Goal: Task Accomplishment & Management: Manage account settings

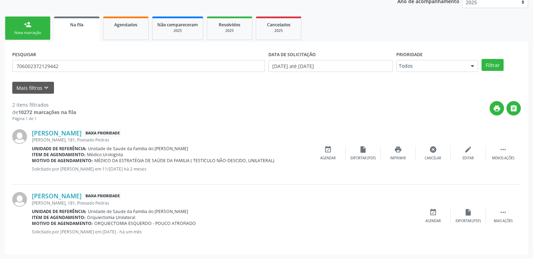
scroll to position [139, 0]
click at [80, 64] on input "706002372129442" at bounding box center [138, 66] width 253 height 12
drag, startPoint x: 80, startPoint y: 64, endPoint x: 4, endPoint y: 72, distance: 76.5
click at [4, 72] on div "Acompanhamento Acompanhe a situação das marcações correntes e finalizadas Relat…" at bounding box center [266, 104] width 533 height 309
click at [488, 66] on button "Filtrar" at bounding box center [493, 65] width 22 height 12
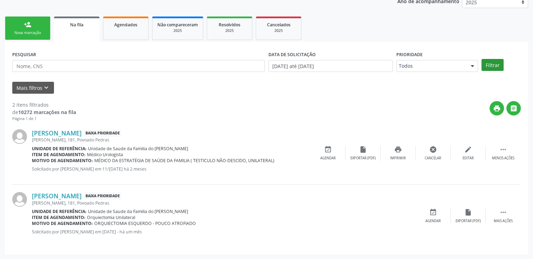
scroll to position [30, 0]
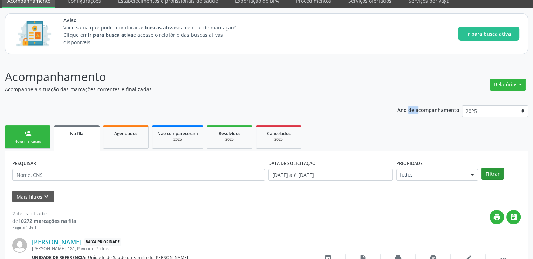
click at [488, 66] on div "Acompanhamento Acompanhe a situação das marcações correntes e finalizadas Relat…" at bounding box center [266, 213] width 533 height 309
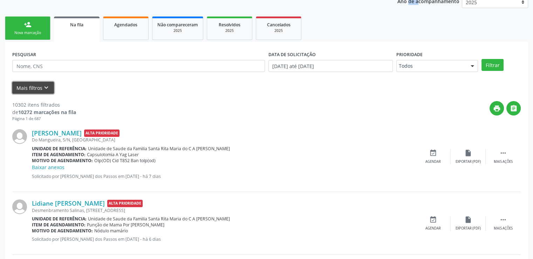
click at [45, 82] on button "Mais filtros keyboard_arrow_down" at bounding box center [33, 88] width 42 height 12
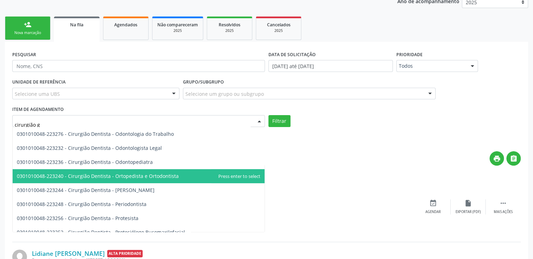
scroll to position [0, 0]
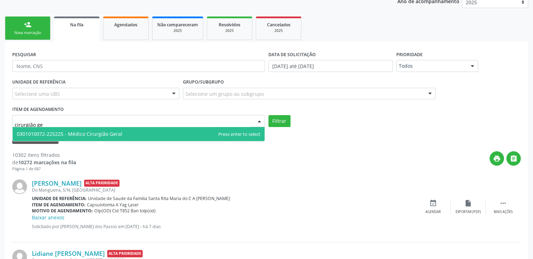
type input "cirurgião ger"
click at [120, 130] on span "0301010072-225225 - Médico Cirurgião Geral" at bounding box center [70, 133] width 106 height 7
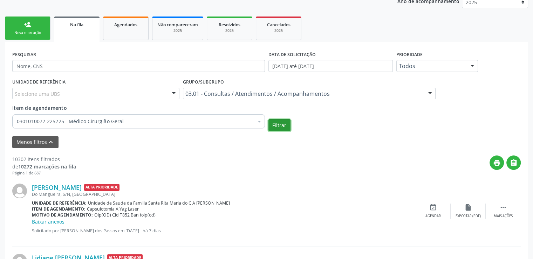
click at [281, 122] on button "Filtrar" at bounding box center [280, 125] width 22 height 12
click at [281, 72] on input "[DATE] até [DATE]" at bounding box center [331, 66] width 124 height 12
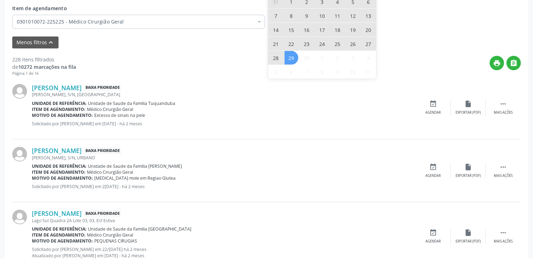
scroll to position [260, 0]
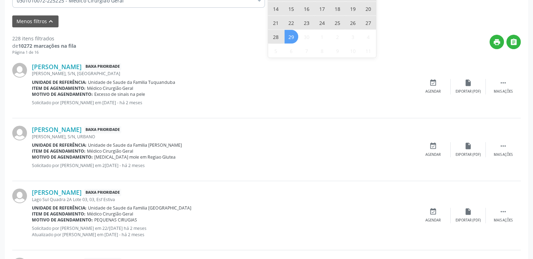
click at [212, 55] on div "[PERSON_NAME] Baixa Prioridade [PERSON_NAME], S/N, [GEOGRAPHIC_DATA] Unidade de…" at bounding box center [266, 86] width 509 height 63
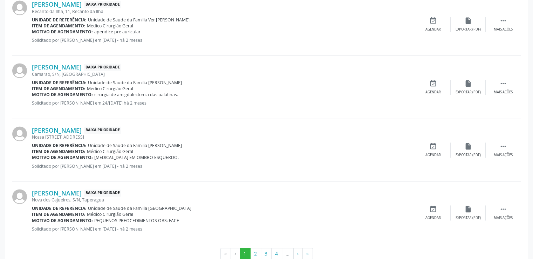
scroll to position [1035, 0]
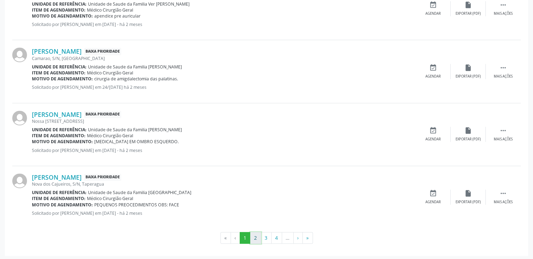
click at [256, 235] on button "2" at bounding box center [255, 238] width 11 height 12
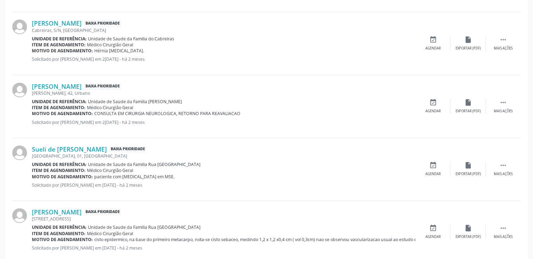
scroll to position [1041, 0]
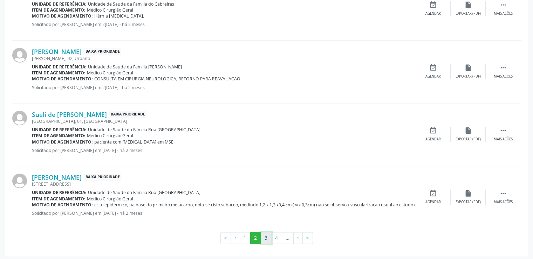
click at [268, 235] on button "3" at bounding box center [266, 238] width 11 height 12
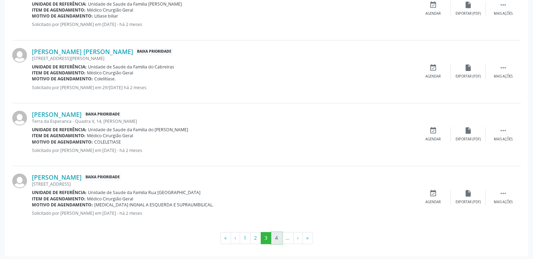
click at [278, 236] on button "4" at bounding box center [276, 238] width 11 height 12
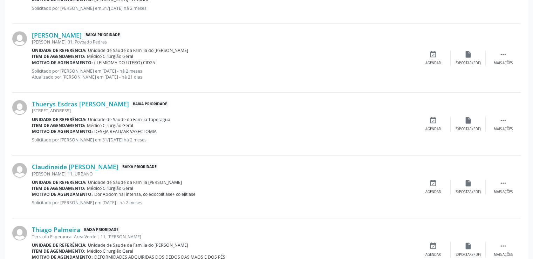
scroll to position [550, 0]
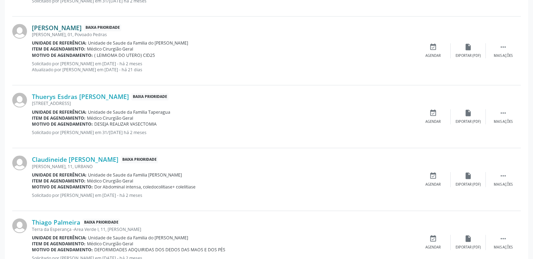
click at [82, 28] on link "[PERSON_NAME]" at bounding box center [57, 28] width 50 height 8
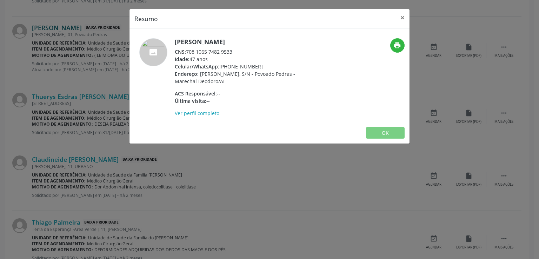
click at [94, 28] on div "Resumo × [PERSON_NAME] CNS: 708 1065 7482 9533 Idade: 47 anos Celular/WhatsApp:…" at bounding box center [269, 129] width 539 height 259
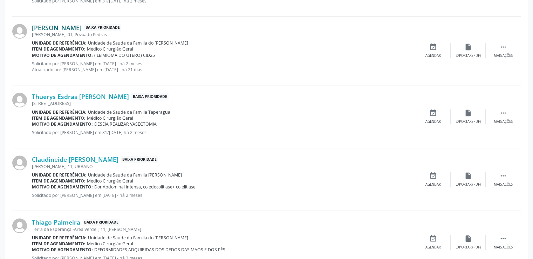
click at [82, 28] on link "[PERSON_NAME]" at bounding box center [57, 28] width 50 height 8
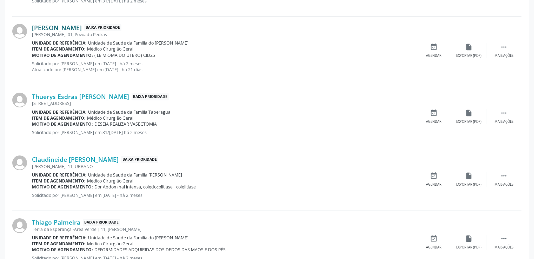
click at [94, 28] on div "Resumo × [PERSON_NAME] CNS: 708 1065 7482 9533 Idade: 47 anos Celular/WhatsApp:…" at bounding box center [269, 129] width 539 height 259
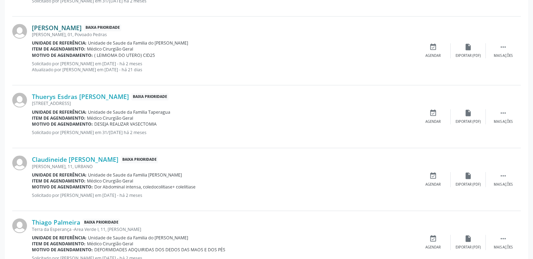
click at [82, 28] on link "[PERSON_NAME]" at bounding box center [57, 28] width 50 height 8
click at [82, 27] on link "[PERSON_NAME]" at bounding box center [57, 28] width 50 height 8
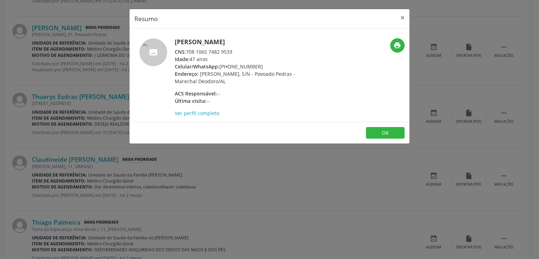
drag, startPoint x: 187, startPoint y: 58, endPoint x: 235, endPoint y: 62, distance: 48.6
click at [235, 55] on div "CNS: 708 1065 7482 9533" at bounding box center [243, 51] width 136 height 7
copy div "708 1065 7482 9533"
click at [400, 17] on button "×" at bounding box center [402, 17] width 14 height 17
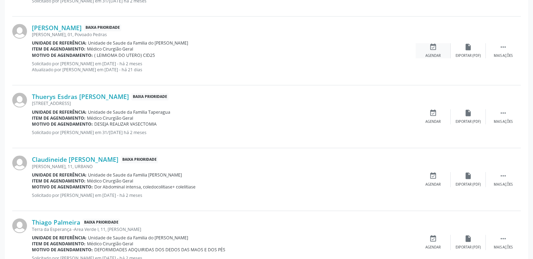
click at [435, 48] on icon "event_available" at bounding box center [434, 47] width 8 height 8
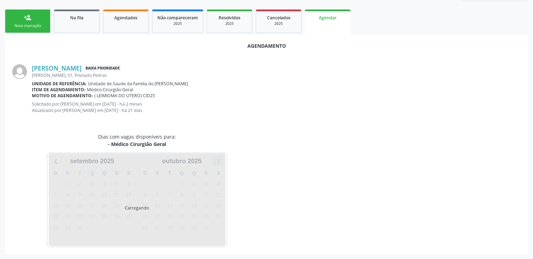
scroll to position [162, 0]
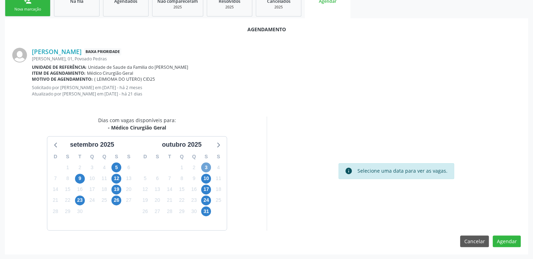
click at [206, 166] on span "3" at bounding box center [206, 167] width 10 height 10
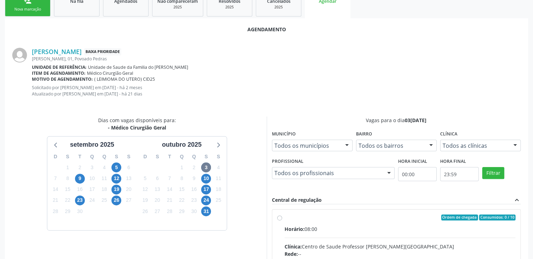
click at [279, 216] on input "Ordem de chegada Consumidos: 0 / 10 Horário: 08:00 Clínica: Centro de Saude Pro…" at bounding box center [279, 217] width 5 height 6
radio input "true"
click at [279, 216] on input "Ordem de chegada Consumidos: 0 / 10 Horário: 08:00 Clínica: Centro de Saude Pro…" at bounding box center [279, 217] width 5 height 6
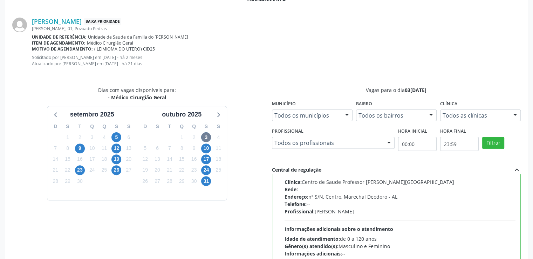
scroll to position [276, 0]
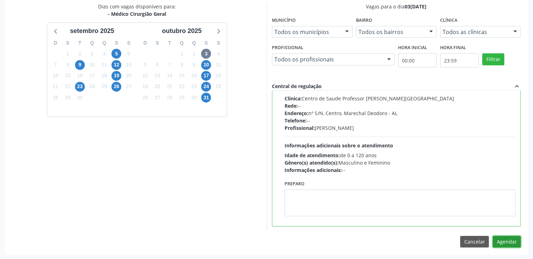
click at [502, 241] on button "Agendar" at bounding box center [507, 242] width 28 height 12
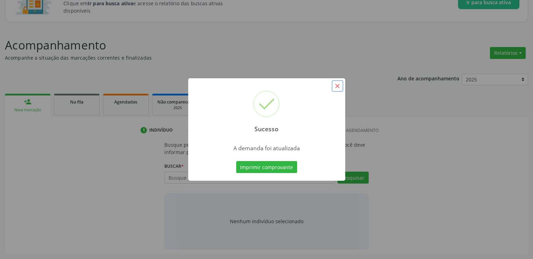
click at [337, 85] on button "×" at bounding box center [338, 86] width 12 height 12
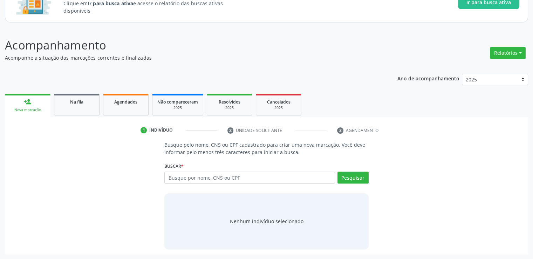
click at [337, 85] on div "Sucesso × A demanda foi atualizada Imprimir comprovante Cancel" at bounding box center [266, 129] width 533 height 259
click at [79, 103] on span "Na fila" at bounding box center [76, 102] width 13 height 6
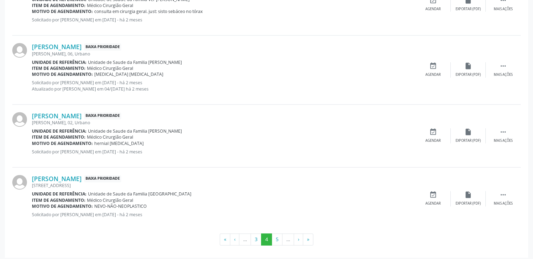
scroll to position [980, 0]
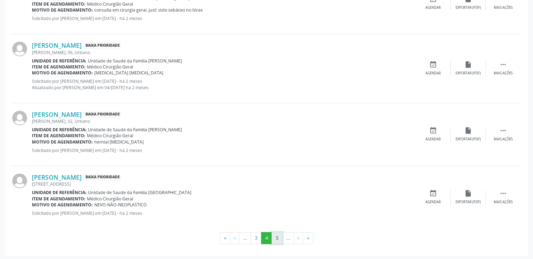
click at [275, 236] on button "5" at bounding box center [277, 238] width 11 height 12
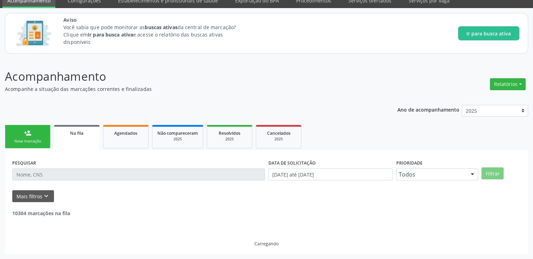
scroll to position [30, 0]
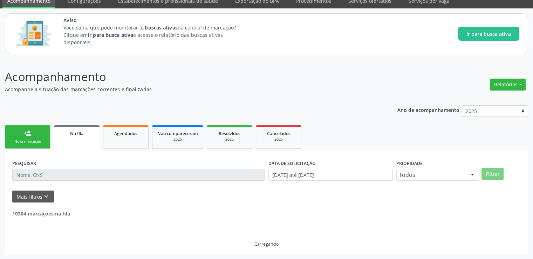
click at [275, 236] on div "Carregando" at bounding box center [266, 232] width 509 height 30
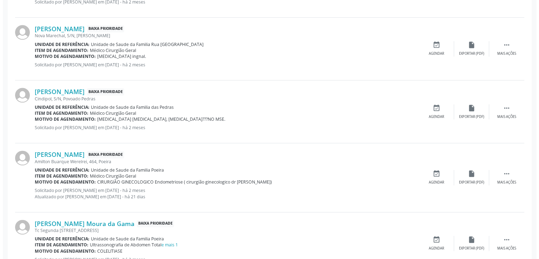
scroll to position [875, 0]
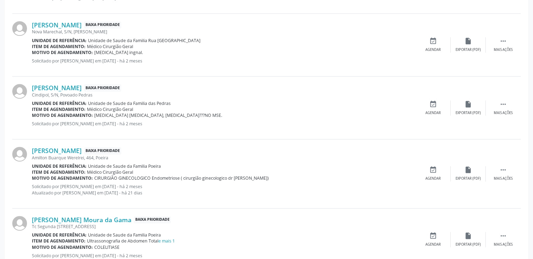
click at [95, 155] on div "Amilton Buarque Werelrei, 464, Poeira" at bounding box center [224, 158] width 384 height 6
click at [82, 150] on link "[PERSON_NAME]" at bounding box center [57, 151] width 50 height 8
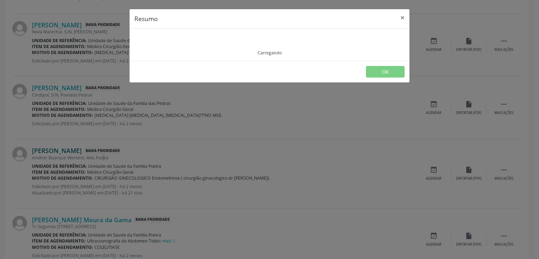
click at [101, 150] on div "Resumo × Carregando OK" at bounding box center [269, 129] width 539 height 259
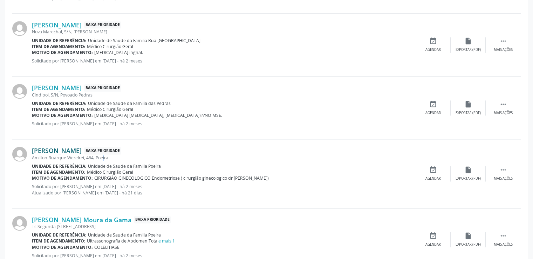
click at [58, 150] on link "[PERSON_NAME]" at bounding box center [57, 151] width 50 height 8
click at [56, 148] on link "[PERSON_NAME]" at bounding box center [57, 151] width 50 height 8
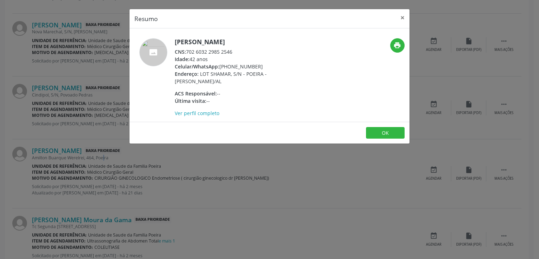
drag, startPoint x: 188, startPoint y: 49, endPoint x: 230, endPoint y: 47, distance: 42.1
click at [230, 47] on div "[PERSON_NAME] CNS: 702 6032 2985 2546 Idade: 42 anos Celular/WhatsApp: [PHONE_N…" at bounding box center [243, 77] width 136 height 79
click at [190, 113] on link "Ver perfil completo" at bounding box center [197, 113] width 45 height 7
click at [401, 17] on button "×" at bounding box center [402, 17] width 14 height 17
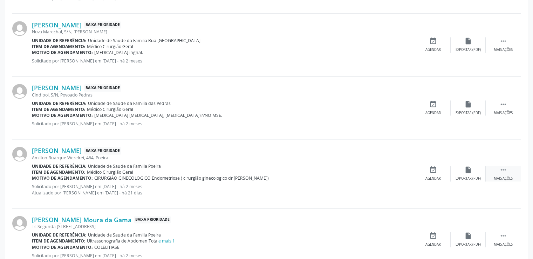
click at [506, 166] on icon "" at bounding box center [504, 170] width 8 height 8
click at [431, 171] on icon "cancel" at bounding box center [434, 170] width 8 height 8
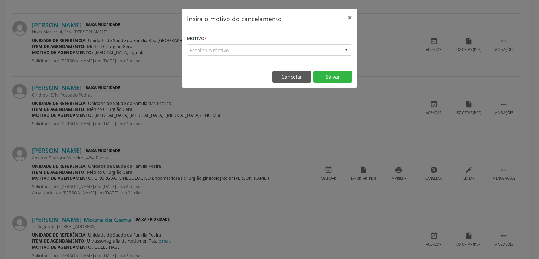
click at [206, 48] on div "Escolha o motivo" at bounding box center [269, 50] width 165 height 12
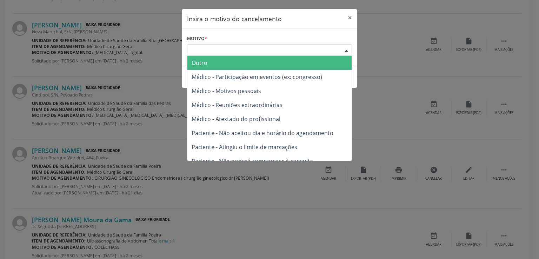
click at [207, 61] on span "Outro" at bounding box center [199, 63] width 16 height 8
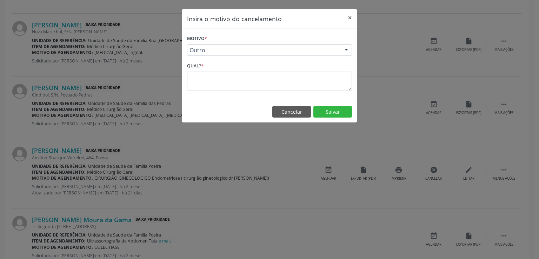
click at [207, 61] on span "Outro" at bounding box center [199, 63] width 17 height 8
click at [215, 78] on textarea at bounding box center [269, 81] width 165 height 19
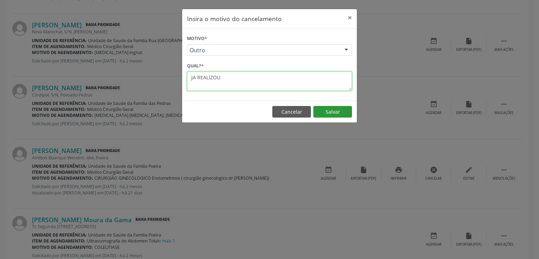
type textarea "JA REALIZOU"
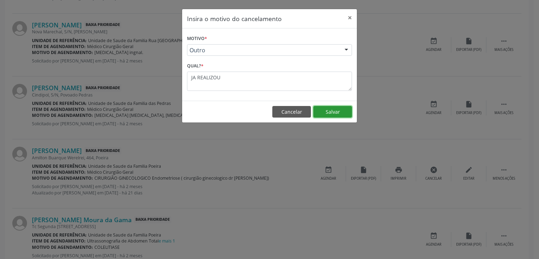
click at [342, 110] on button "Salvar" at bounding box center [332, 112] width 39 height 12
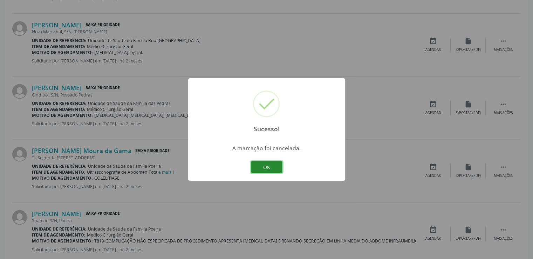
click at [266, 170] on button "OK" at bounding box center [267, 167] width 32 height 12
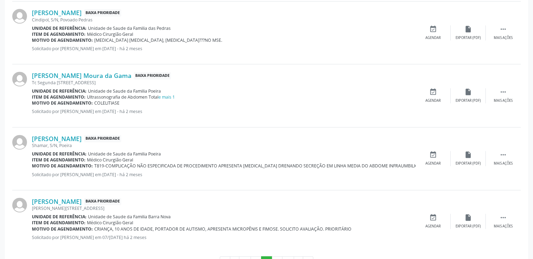
scroll to position [975, 0]
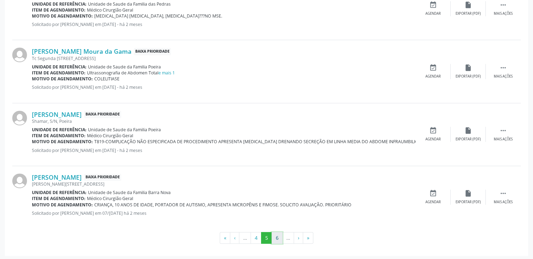
click at [278, 235] on button "6" at bounding box center [277, 238] width 11 height 12
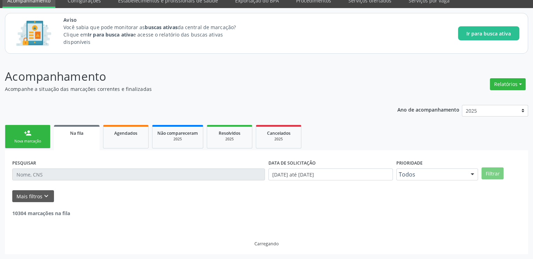
scroll to position [30, 0]
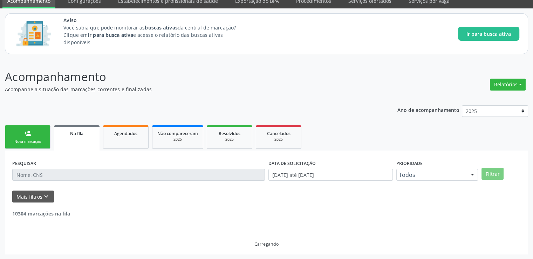
click at [278, 235] on div "Carregando" at bounding box center [266, 232] width 509 height 30
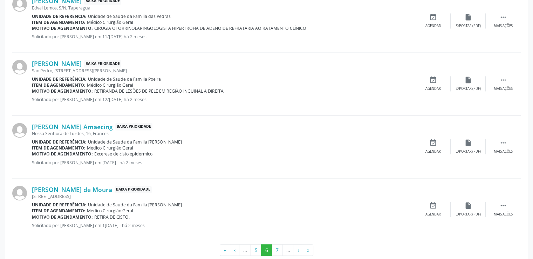
scroll to position [975, 0]
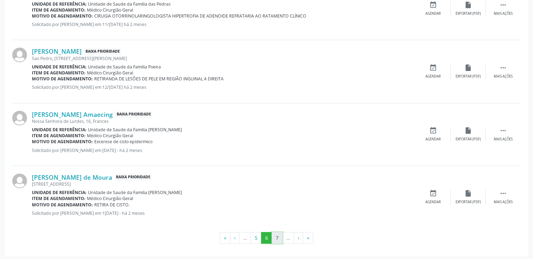
click at [276, 236] on button "7" at bounding box center [277, 238] width 11 height 12
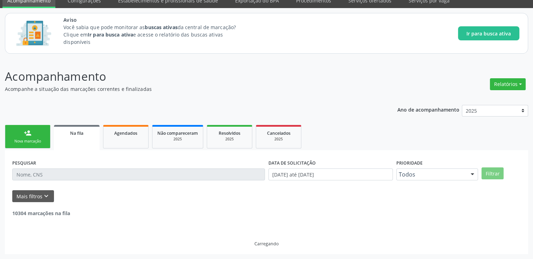
click at [276, 236] on div "Carregando" at bounding box center [266, 232] width 509 height 30
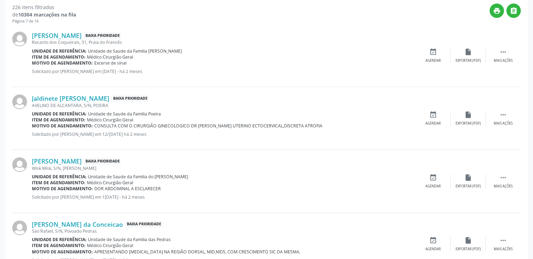
scroll to position [238, 0]
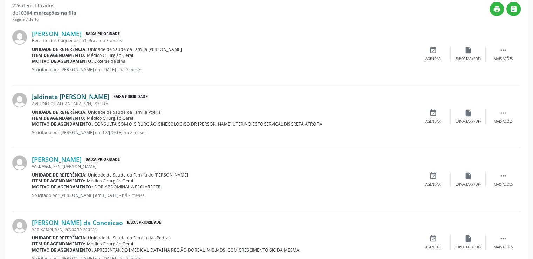
click at [75, 94] on link "Jaldinete [PERSON_NAME]" at bounding box center [71, 97] width 78 height 8
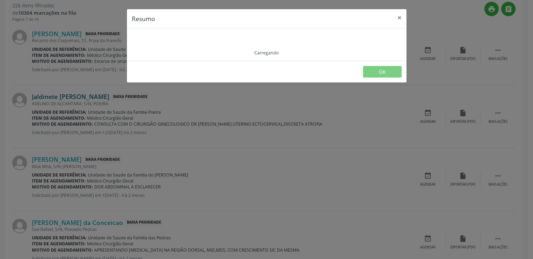
click at [75, 94] on div "Resumo × Carregando OK" at bounding box center [266, 129] width 533 height 259
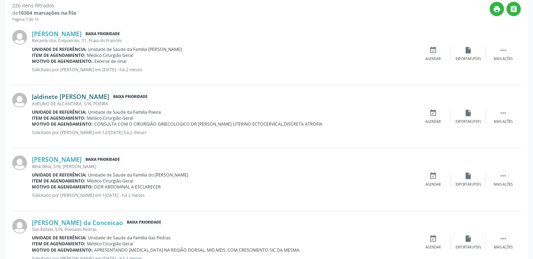
click at [76, 96] on link "Jaldinete [PERSON_NAME]" at bounding box center [71, 97] width 78 height 8
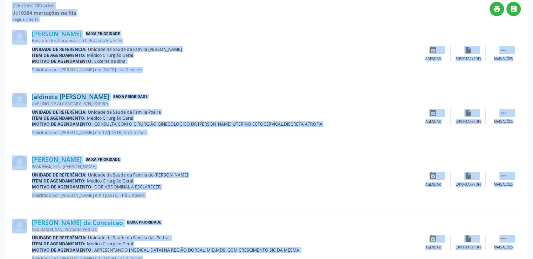
click at [76, 96] on link "Jaldinete [PERSON_NAME]" at bounding box center [71, 97] width 78 height 8
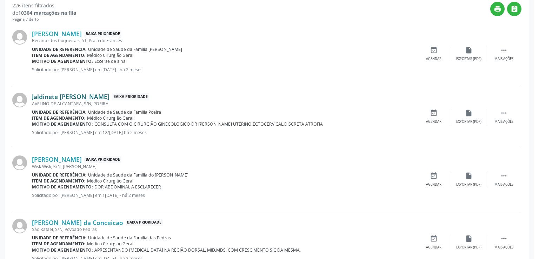
click at [76, 96] on div "Resumo × Jaldinete [PERSON_NAME] CNS: 704 8095 2723 2740 Idade: 56 anos Celular…" at bounding box center [269, 129] width 539 height 259
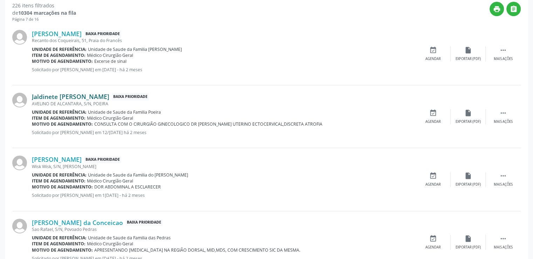
click at [76, 96] on link "Jaldinete [PERSON_NAME]" at bounding box center [71, 97] width 78 height 8
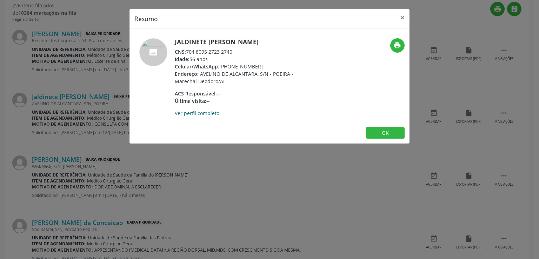
click at [214, 113] on link "Ver perfil completo" at bounding box center [197, 113] width 45 height 7
click at [399, 16] on button "×" at bounding box center [402, 17] width 14 height 17
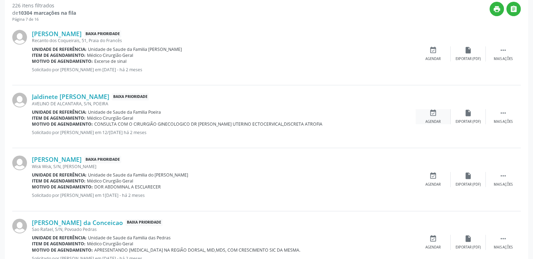
click at [433, 112] on icon "event_available" at bounding box center [434, 113] width 8 height 8
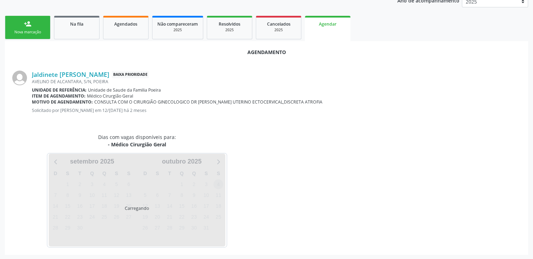
scroll to position [156, 0]
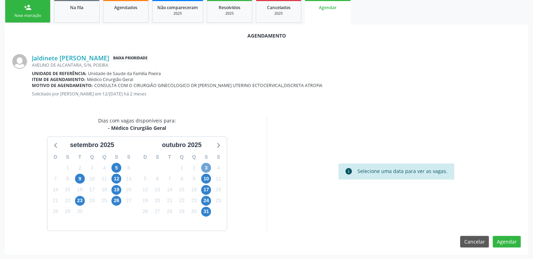
click at [205, 168] on span "3" at bounding box center [206, 168] width 10 height 10
click at [207, 168] on span "3" at bounding box center [206, 168] width 10 height 10
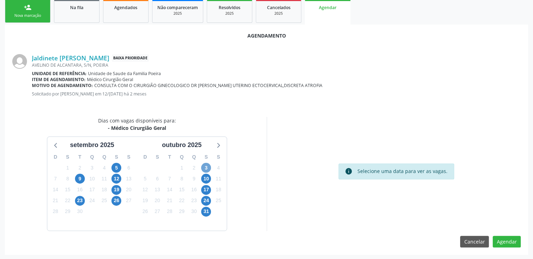
click at [207, 168] on span "3" at bounding box center [206, 168] width 10 height 10
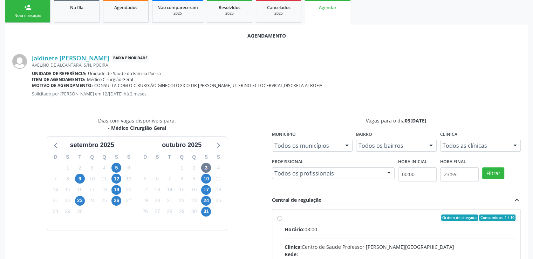
click at [280, 218] on input "Ordem de chegada Consumidos: 1 / 10 Horário: 08:00 Clínica: Centro de Saude Pro…" at bounding box center [279, 217] width 5 height 6
radio input "true"
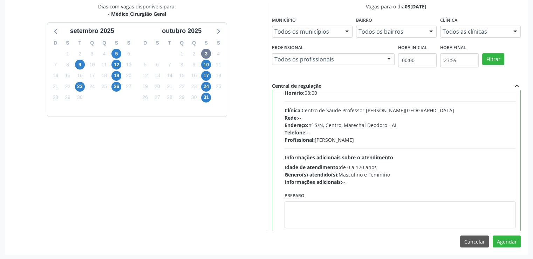
scroll to position [34, 0]
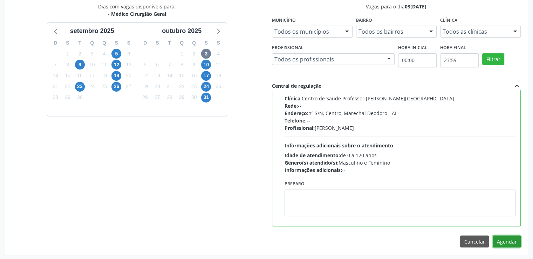
click at [498, 238] on button "Agendar" at bounding box center [507, 241] width 28 height 12
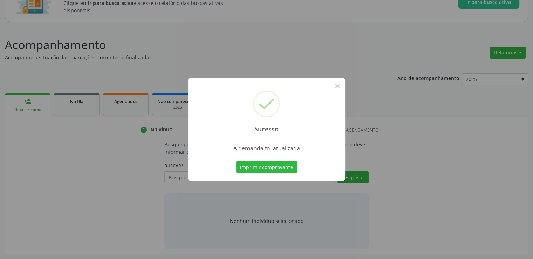
scroll to position [62, 0]
click at [339, 86] on button "×" at bounding box center [338, 86] width 12 height 12
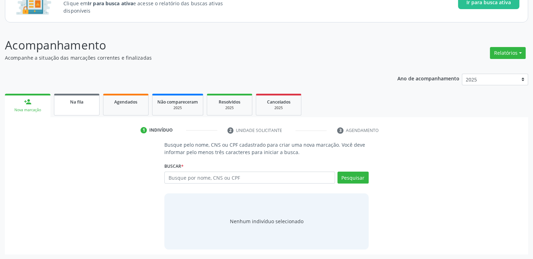
click at [69, 100] on div "Na fila" at bounding box center [76, 101] width 35 height 7
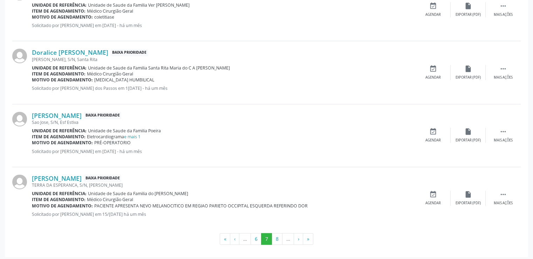
scroll to position [975, 0]
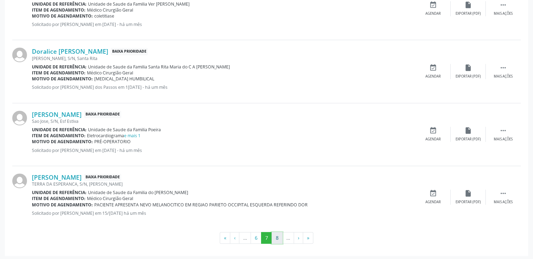
click at [275, 236] on button "8" at bounding box center [277, 238] width 11 height 12
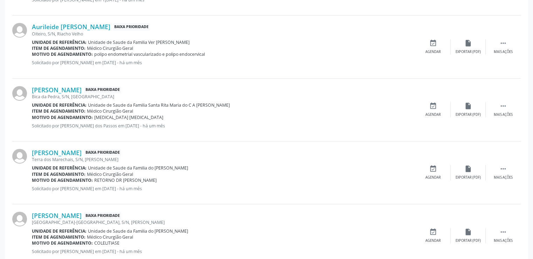
scroll to position [413, 0]
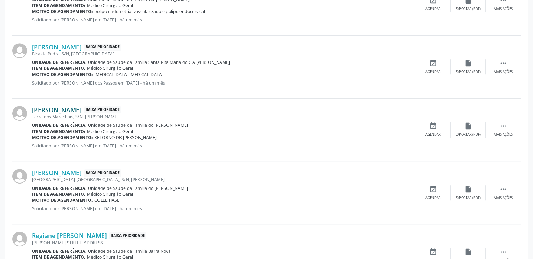
click at [61, 108] on link "[PERSON_NAME]" at bounding box center [57, 110] width 50 height 8
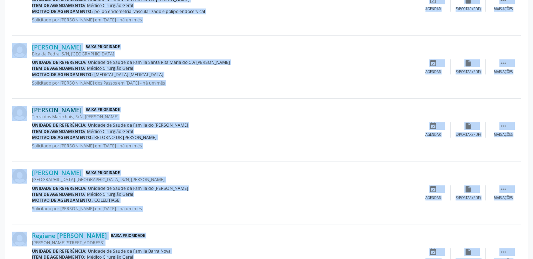
click at [61, 108] on link "[PERSON_NAME]" at bounding box center [57, 110] width 50 height 8
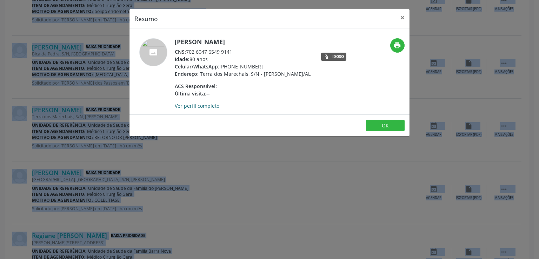
click at [200, 109] on link "Ver perfil completo" at bounding box center [197, 105] width 45 height 7
click at [404, 17] on button "×" at bounding box center [402, 17] width 14 height 17
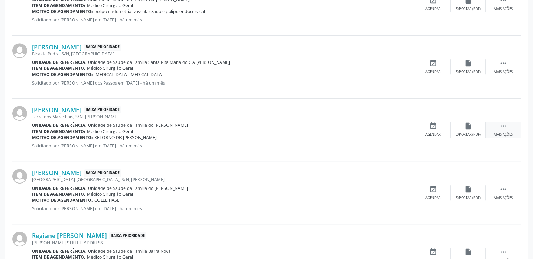
click at [501, 126] on icon "" at bounding box center [504, 126] width 8 height 8
click at [470, 125] on icon "edit" at bounding box center [469, 126] width 8 height 8
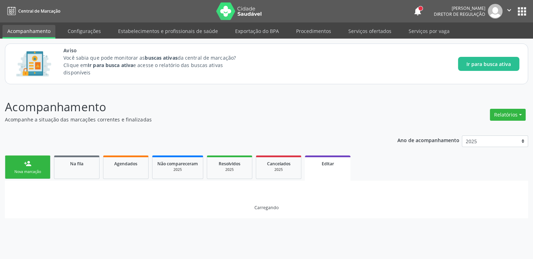
click at [470, 125] on div "Acompanhamento Acompanhe a situação das marcações correntes e finalizadas Relat…" at bounding box center [267, 158] width 524 height 120
